Goal: Complete application form: Complete application form

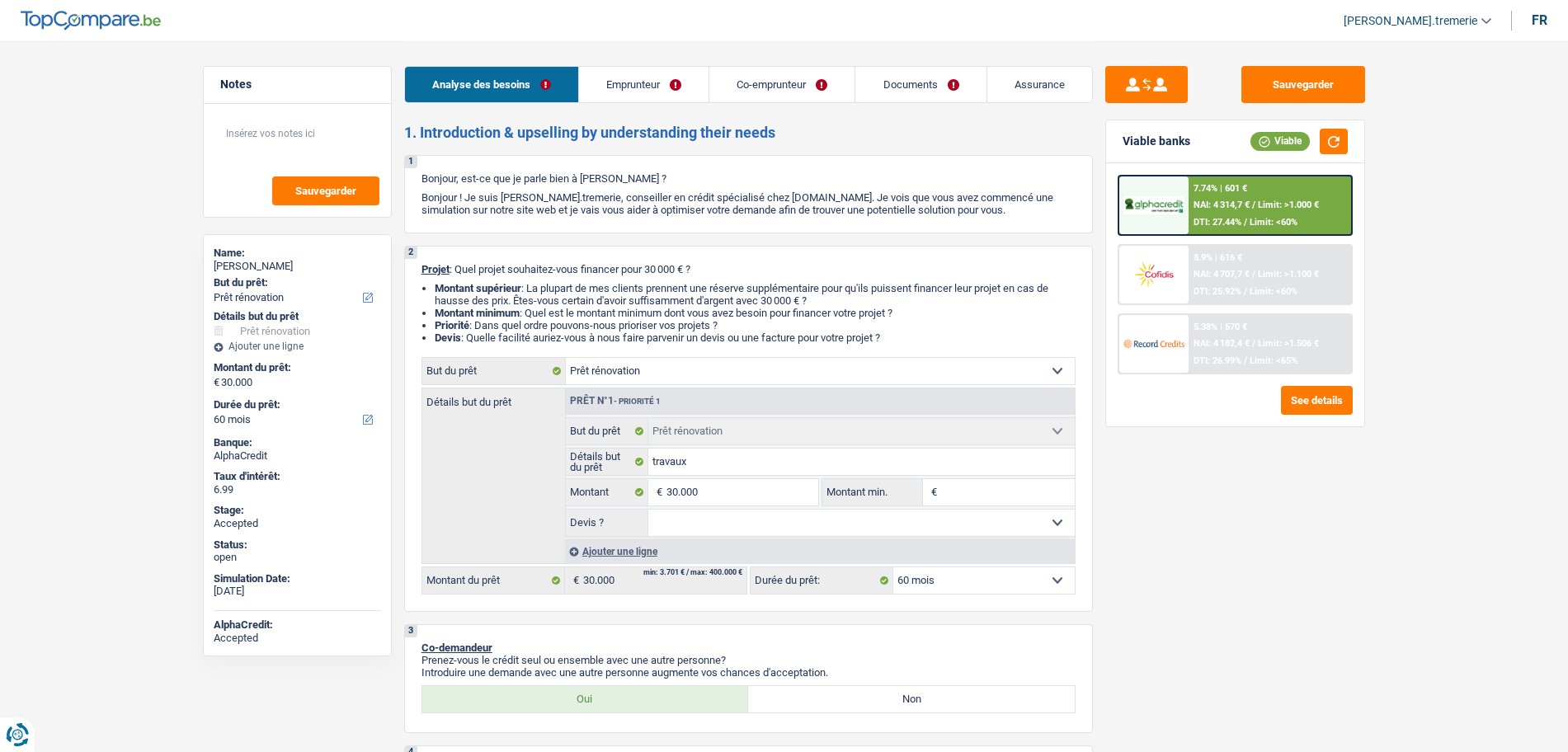
select select "renovation"
select select "60"
select select "renovation"
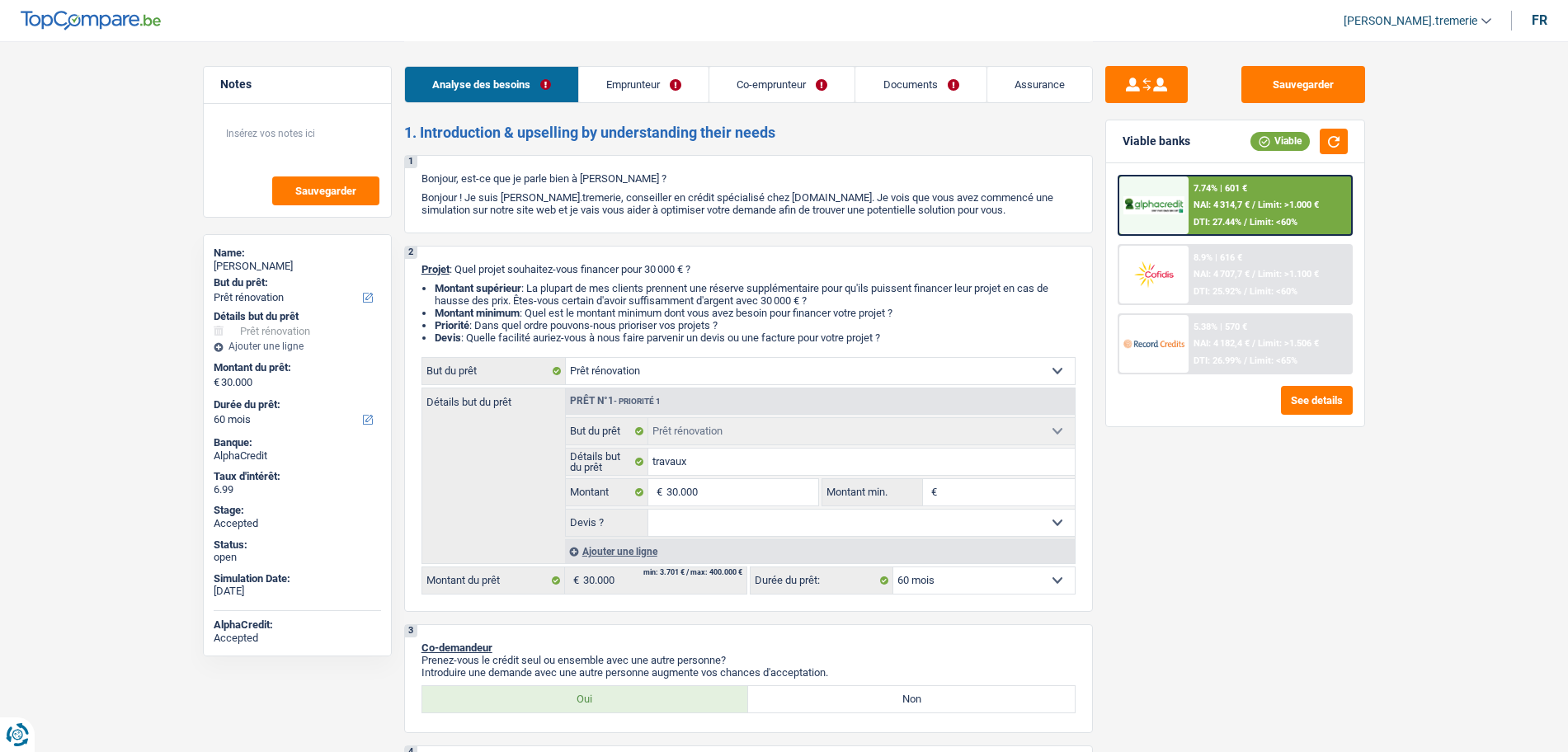
select select "60"
select select "worker"
select select "netSalary"
select select "rentalIncome"
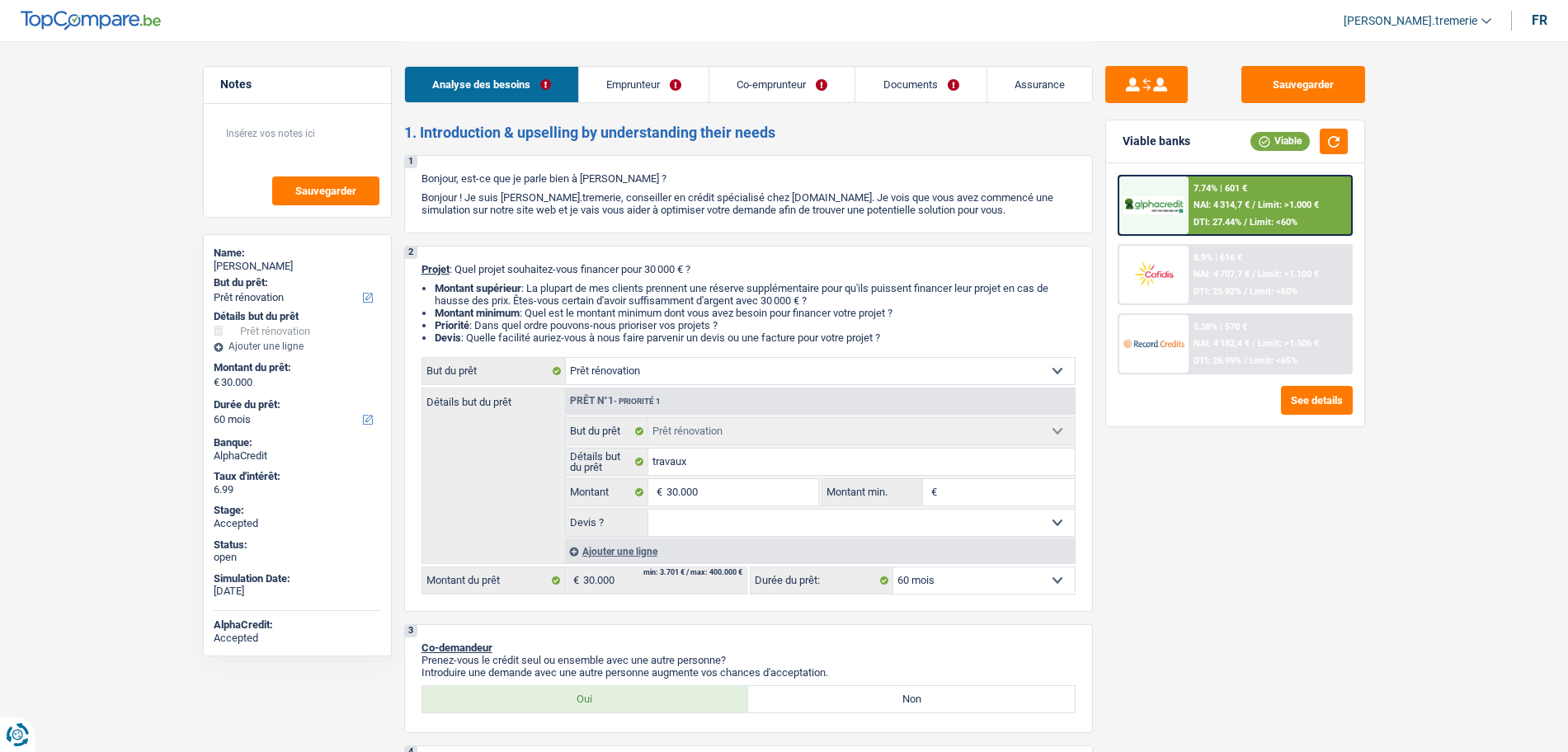
select select "familyAllowances"
select select "netSalary"
select select "familyAllowances"
select select "ownerWithMortgage"
select select "mortgage"
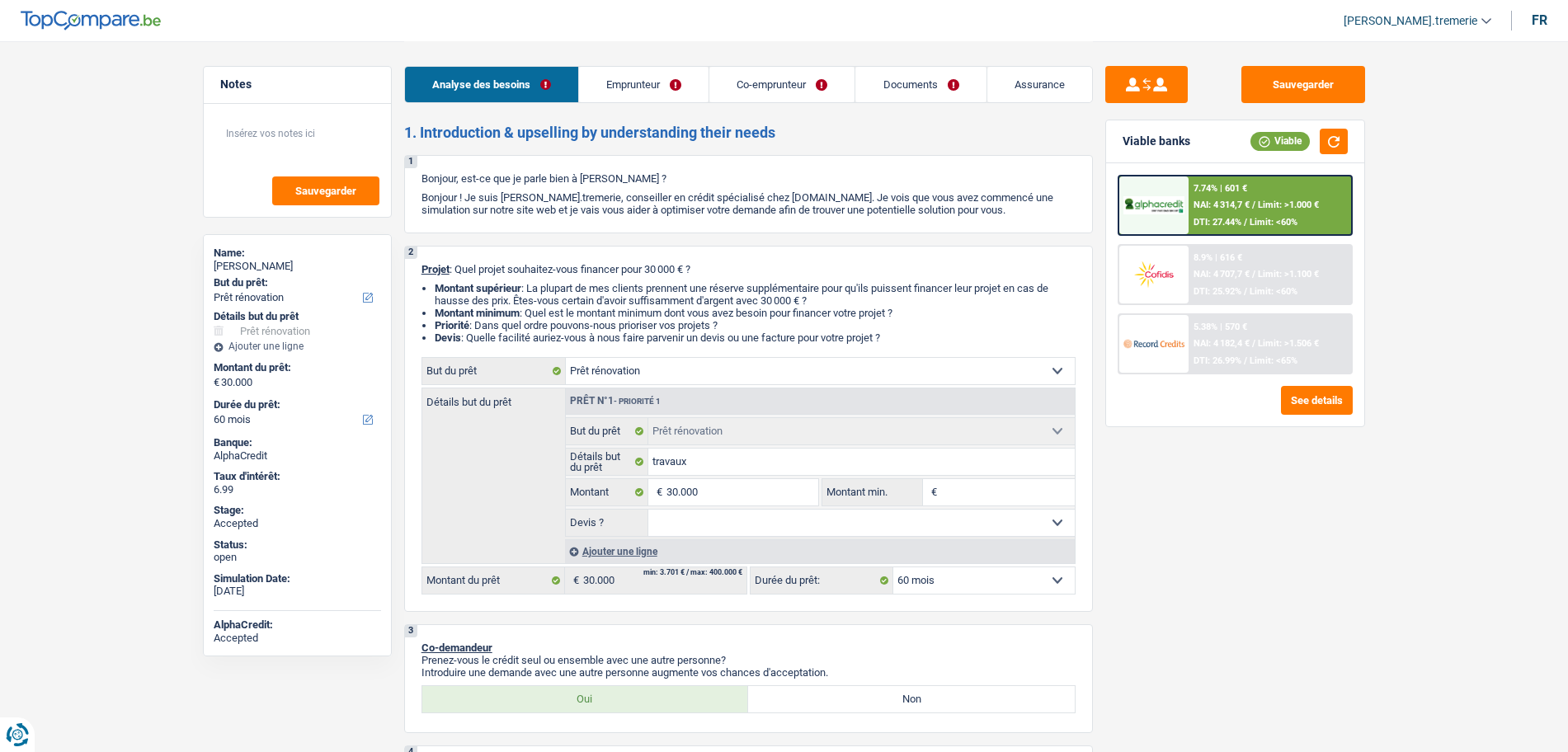
select select "240"
select select "personalLoan"
select select "homeFurnishingOrRelocation"
select select "60"
select select "renovation"
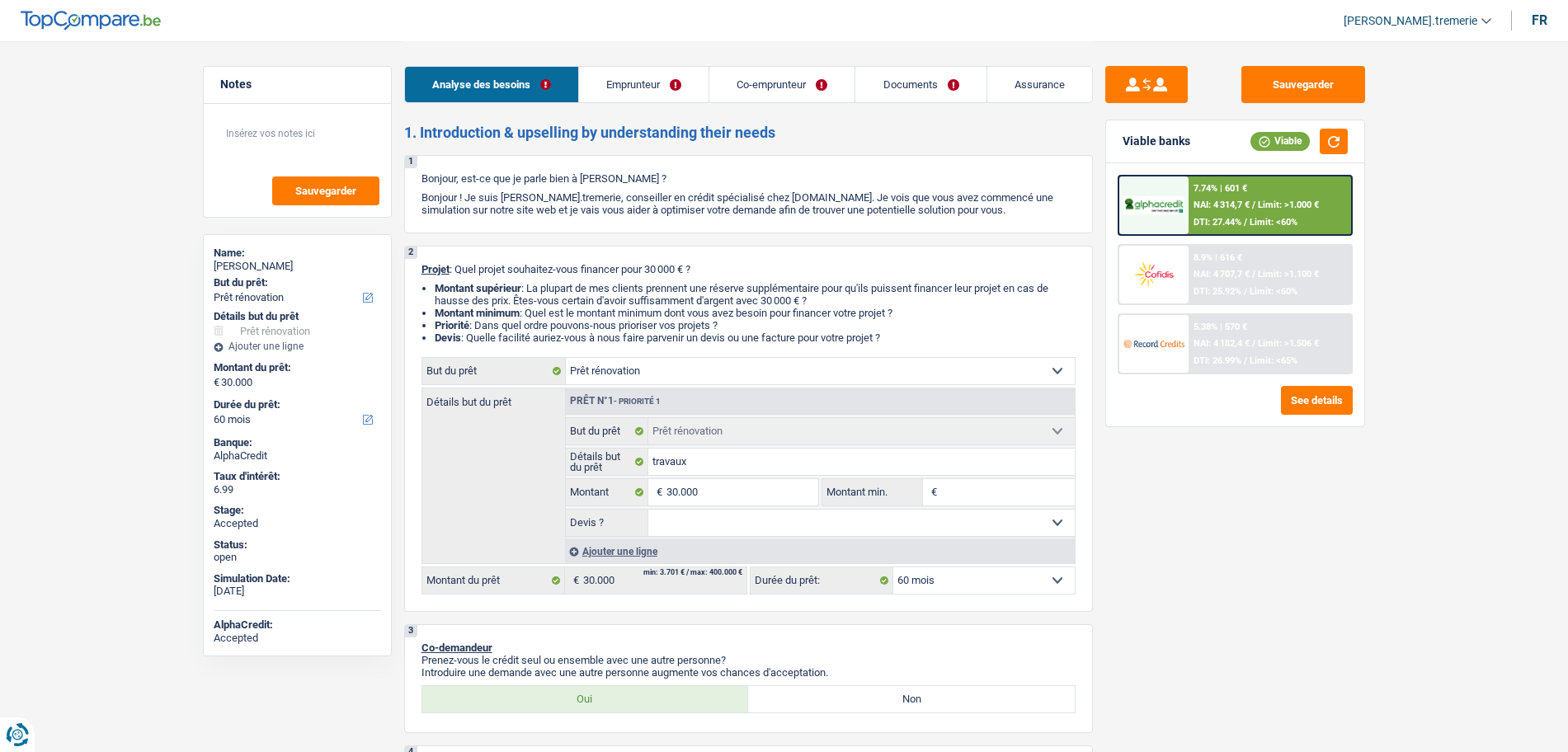
select select "renovation"
select select "60"
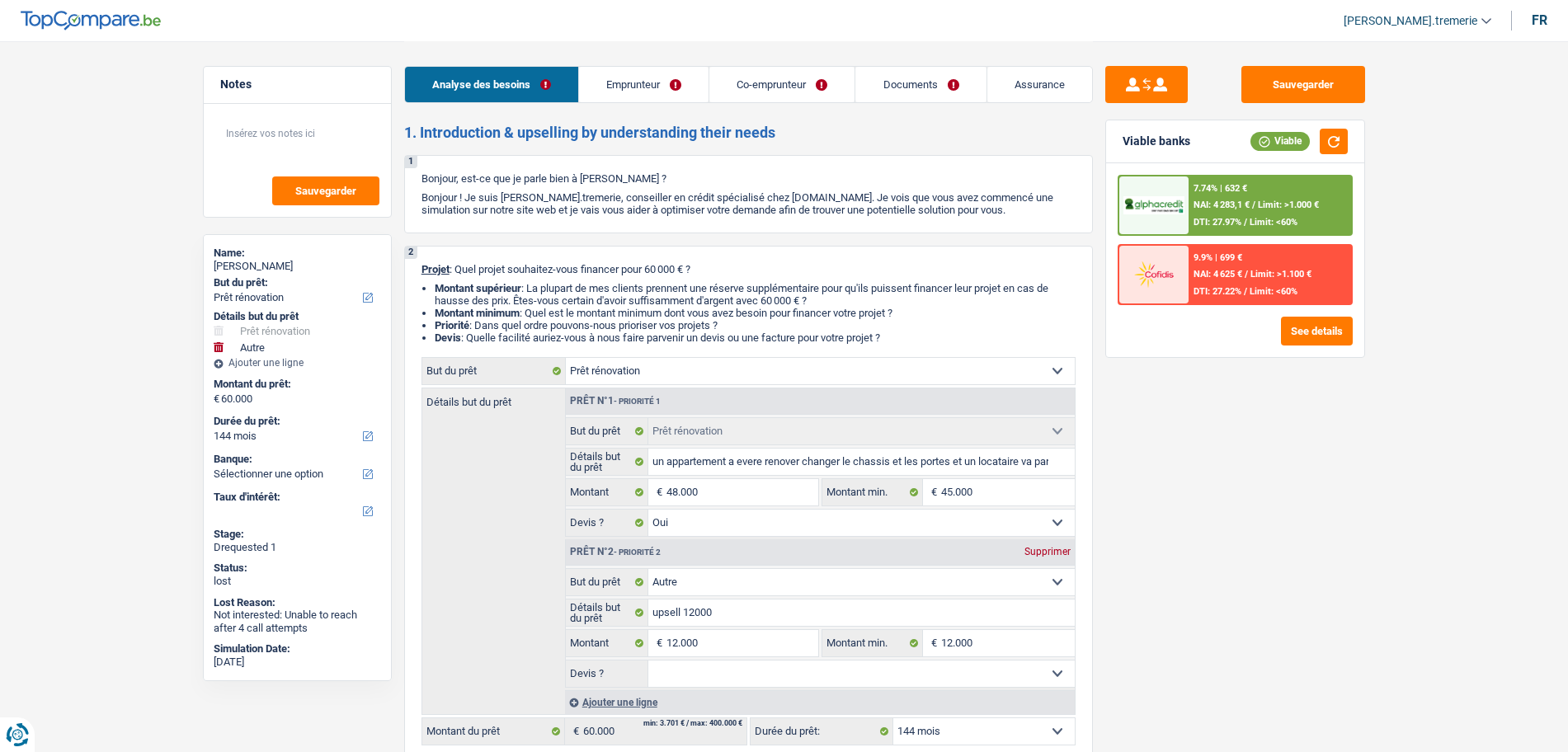
select select "renovation"
select select "other"
select select "144"
select select "renovation"
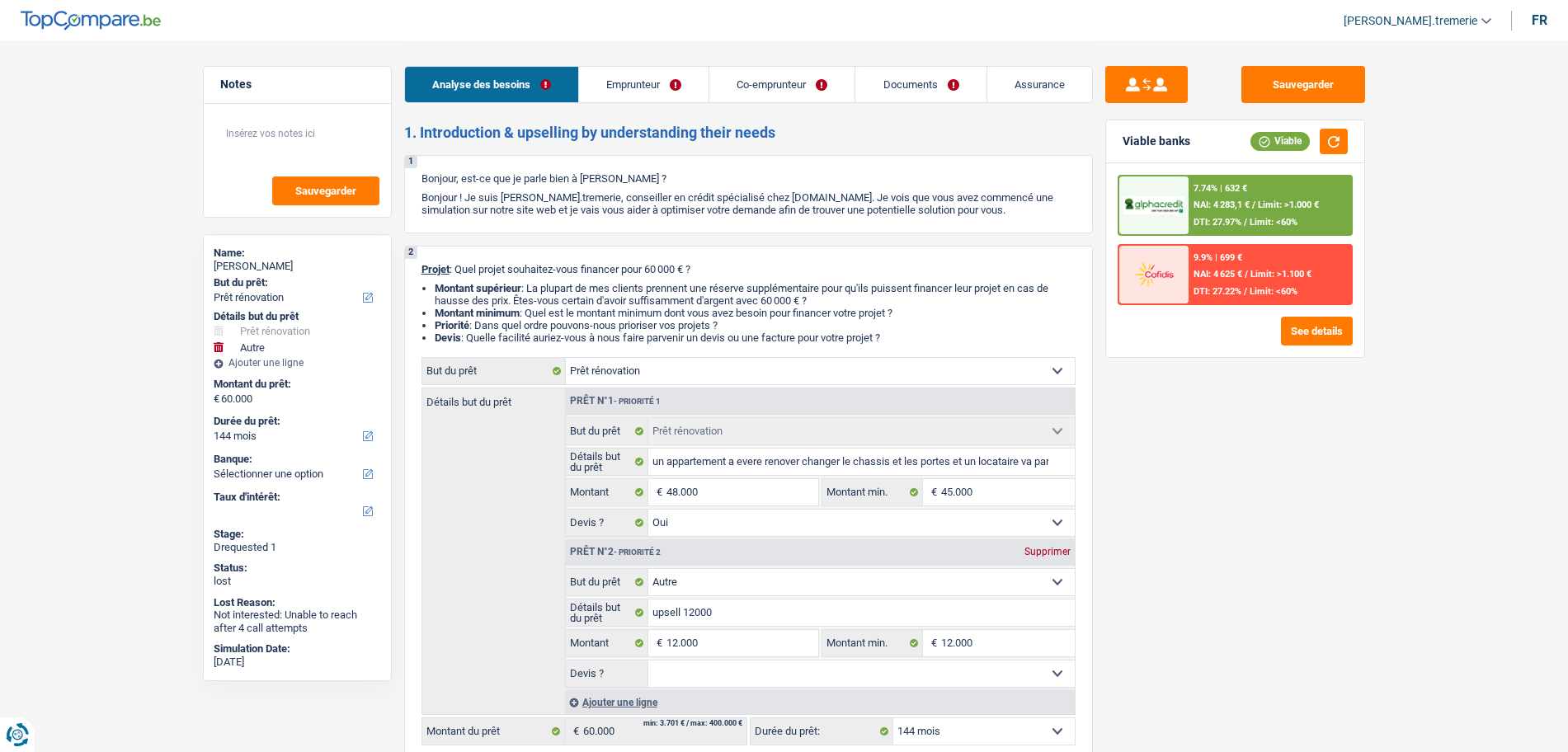
select select "renovation"
select select "yes"
select select "other"
select select "144"
select select "worker"
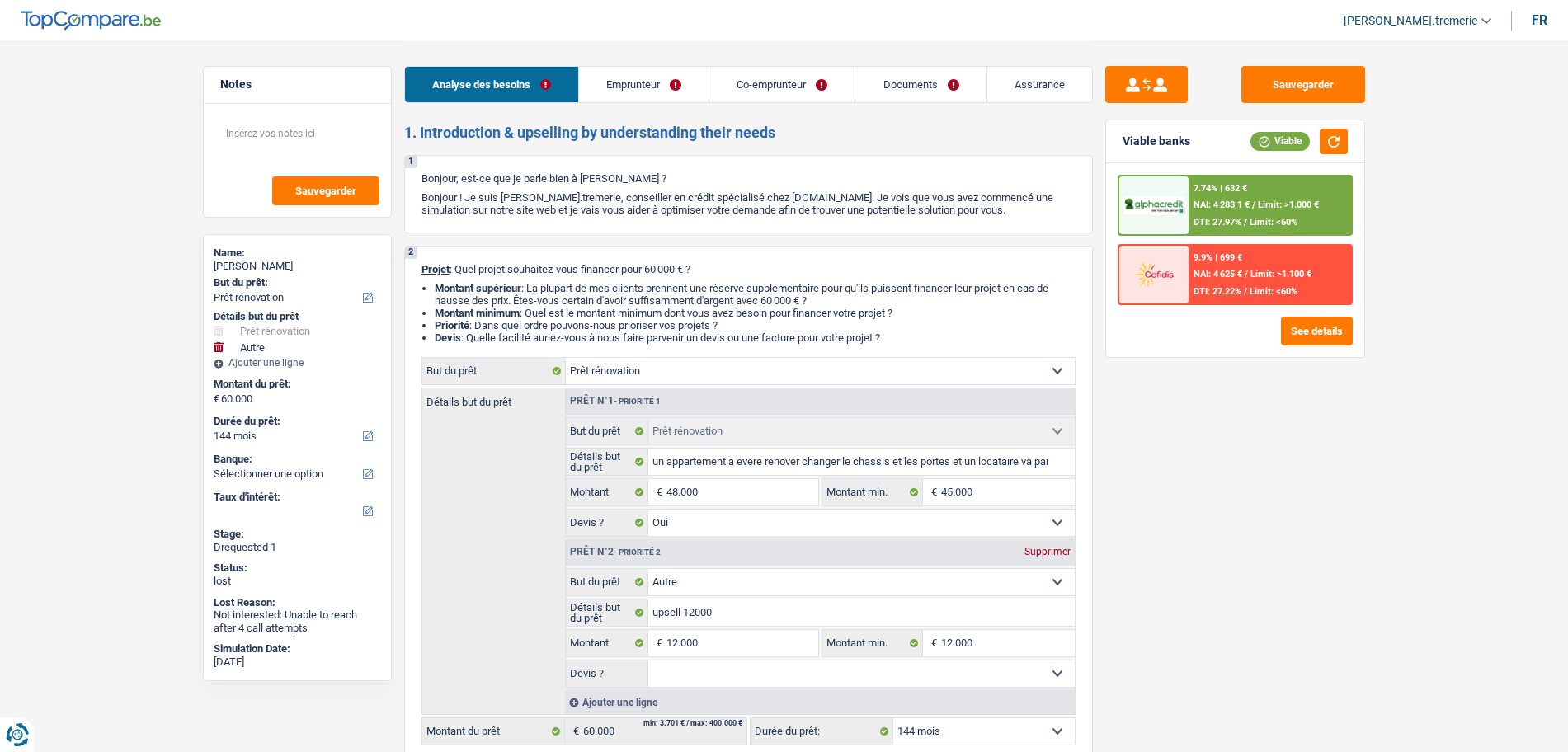
select select "worker"
select select "netSalary"
select select "rentalIncome"
select select "familyAllowances"
select select "netSalary"
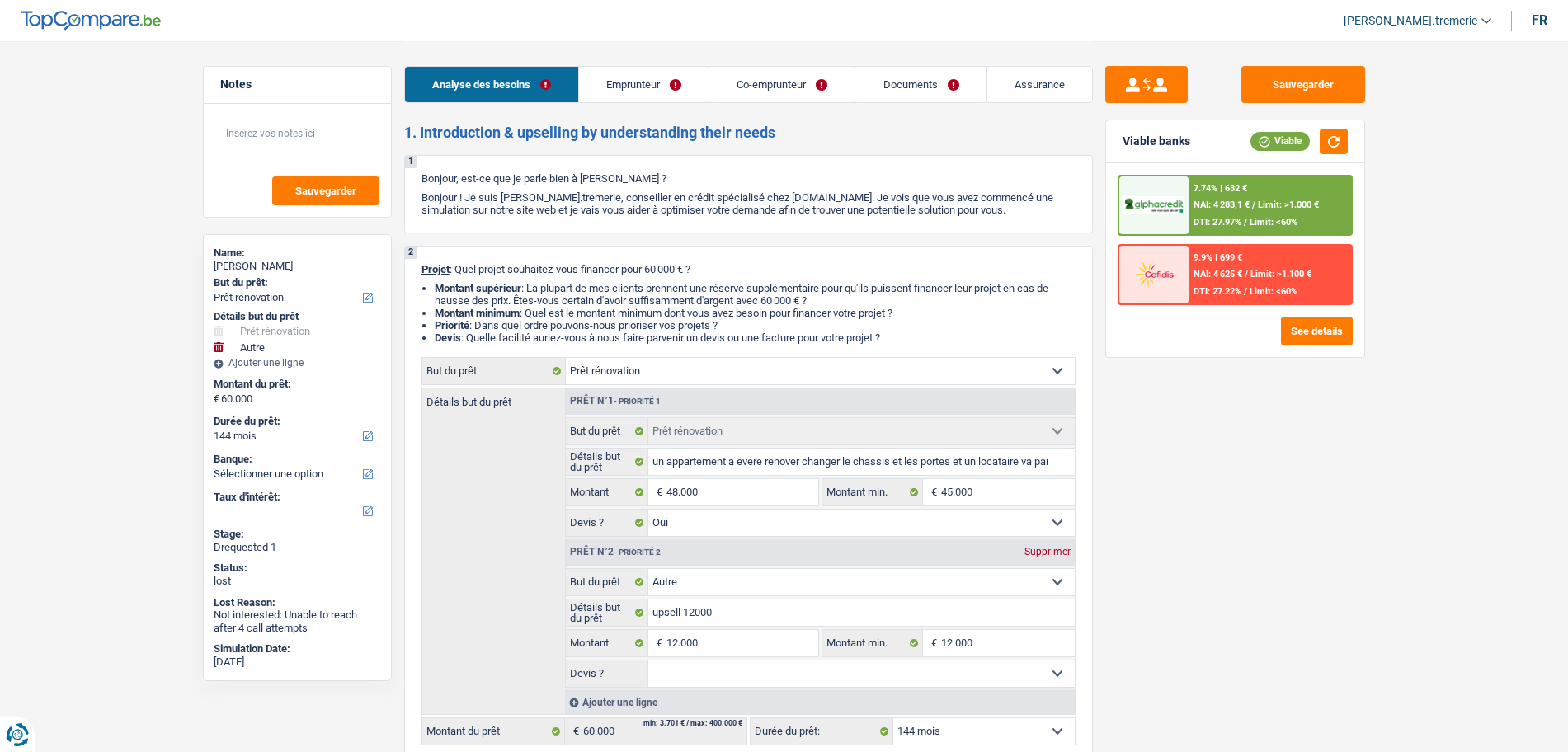
select select "familyAllowances"
select select "ownerWithMortgage"
select select "mortgage"
select select "240"
select select "personalLoan"
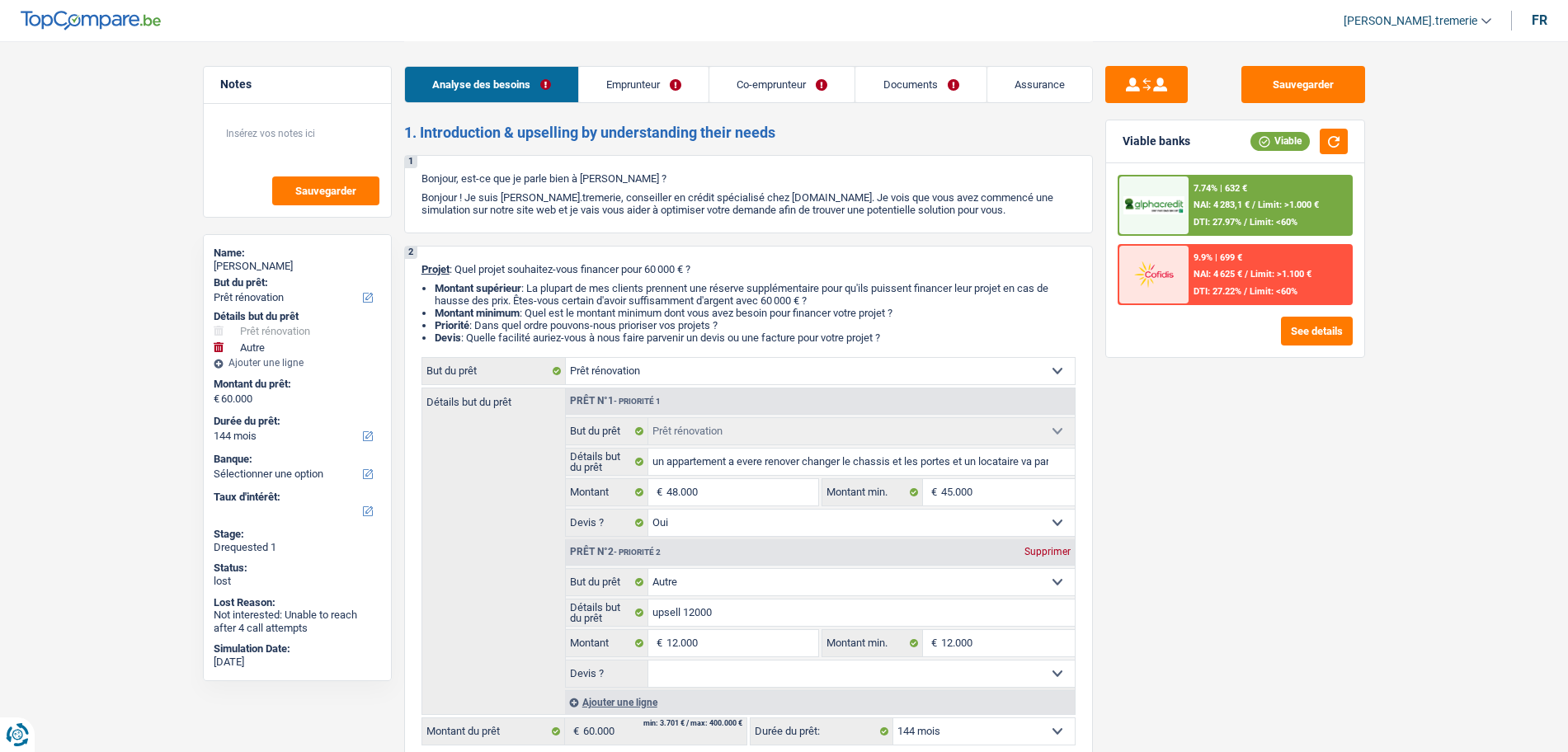
select select "homeFurnishingOrRelocation"
select select "60"
select select "renovation"
select select "yes"
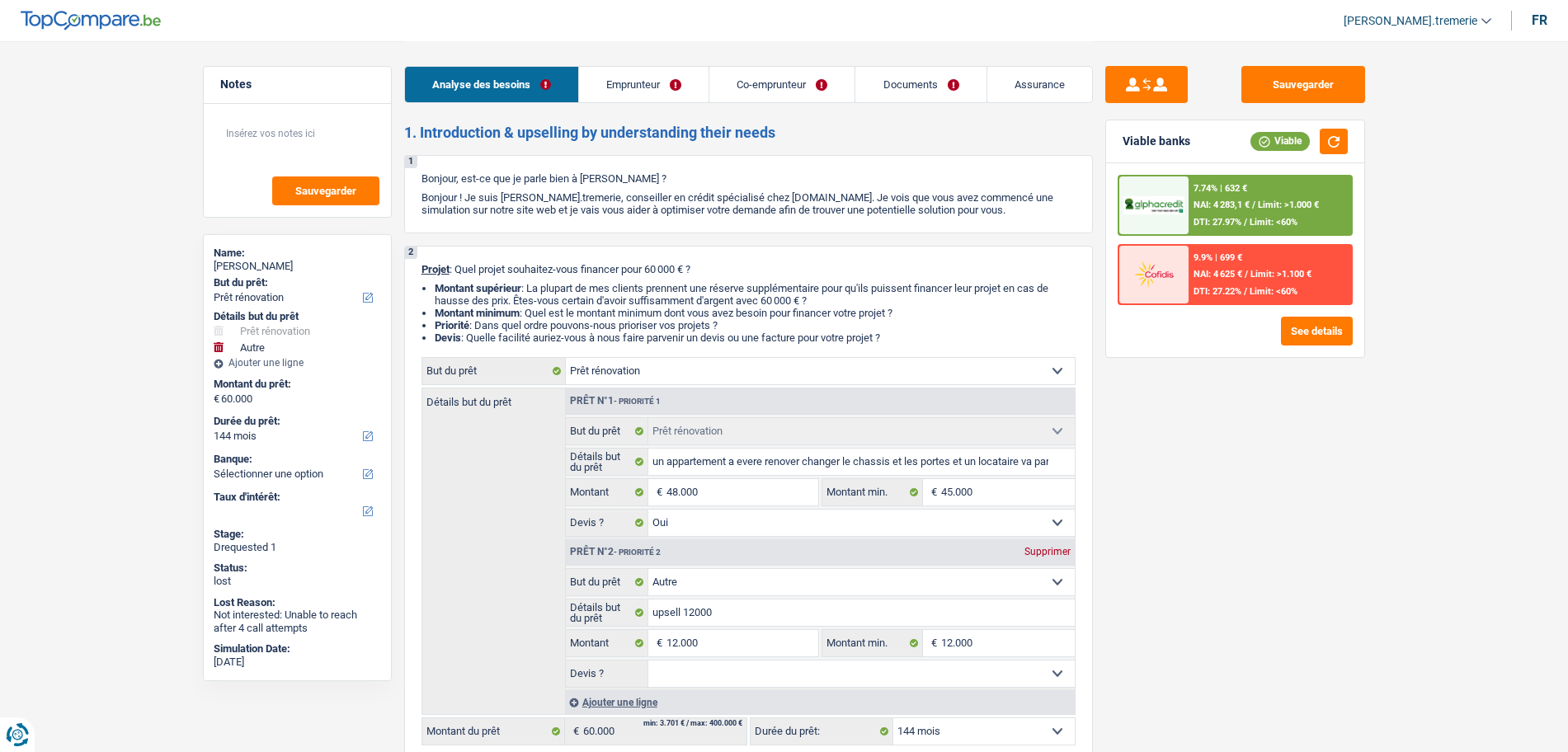
select select "other"
select select "144"
select select "32"
click at [659, 81] on link "Emprunteur" at bounding box center [643, 85] width 129 height 35
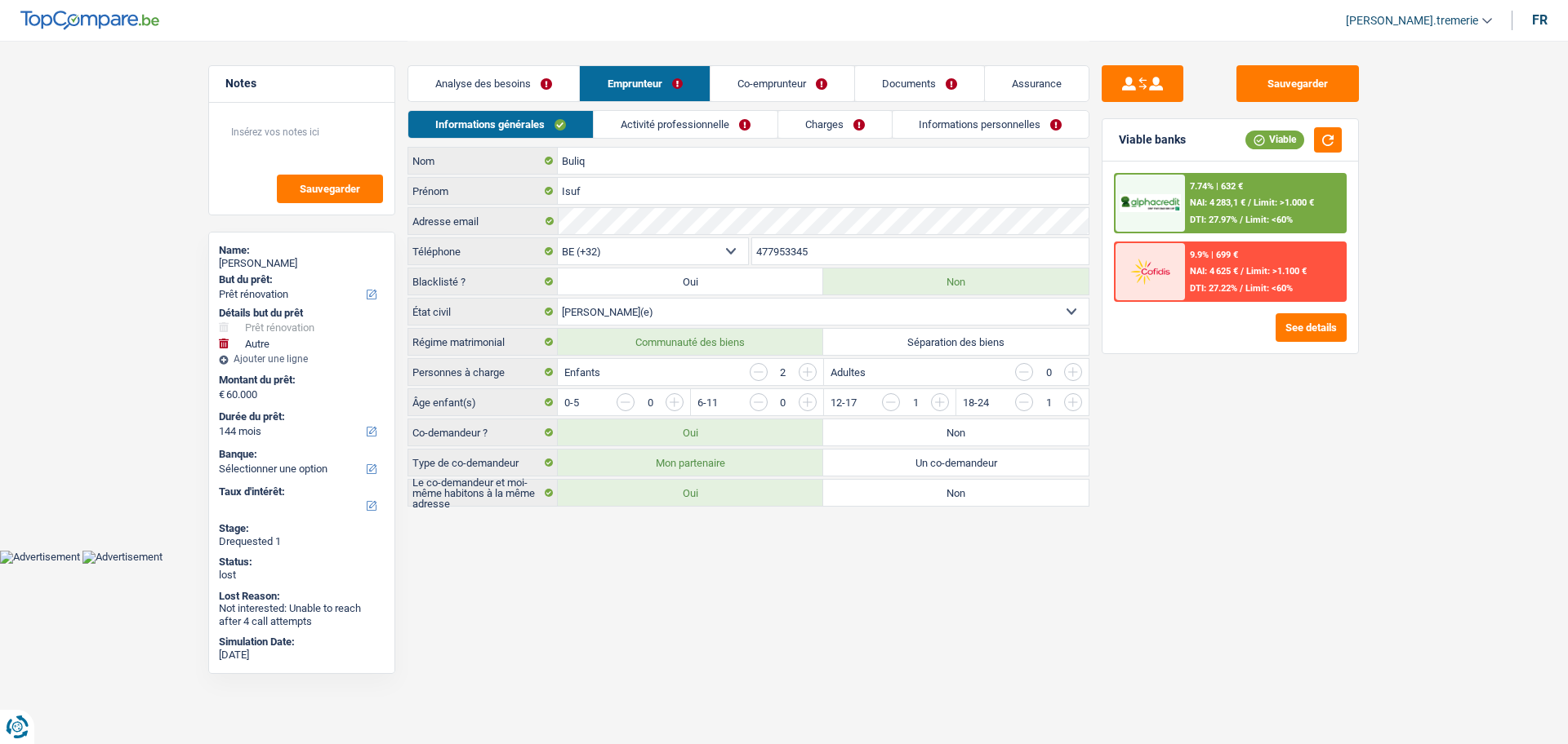
click at [750, 82] on link "Co-emprunteur" at bounding box center [782, 84] width 144 height 35
